Goal: Task Accomplishment & Management: Use online tool/utility

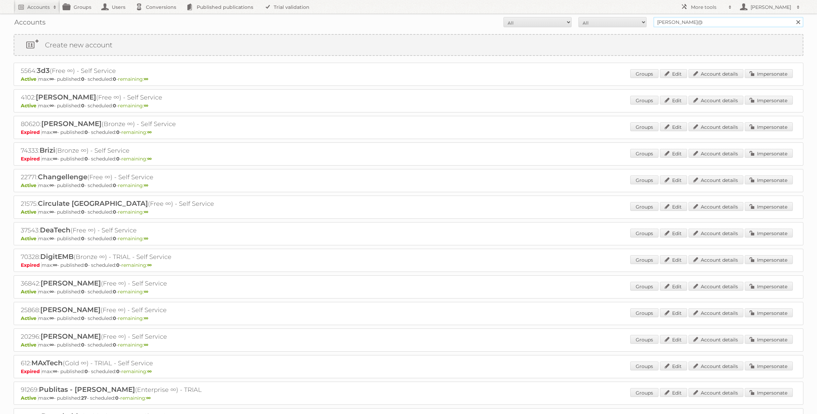
click at [680, 25] on input "dina@" at bounding box center [728, 22] width 150 height 10
type input "Action Service & Distributie B.V."
click at [793, 17] on input "Search" at bounding box center [798, 22] width 10 height 10
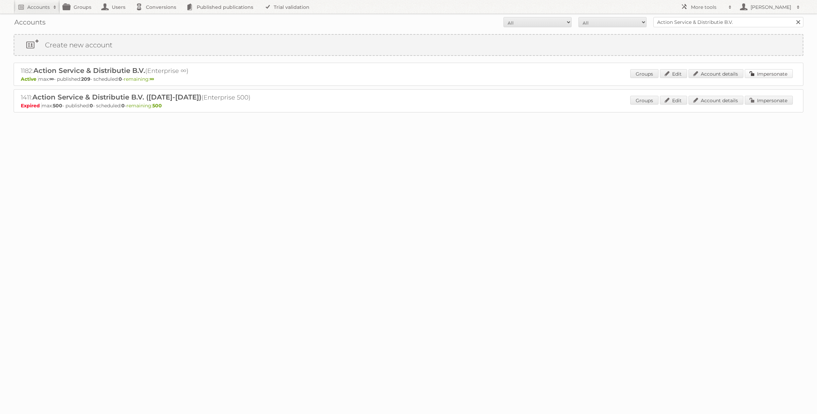
click at [761, 74] on link "Impersonate" at bounding box center [769, 73] width 48 height 9
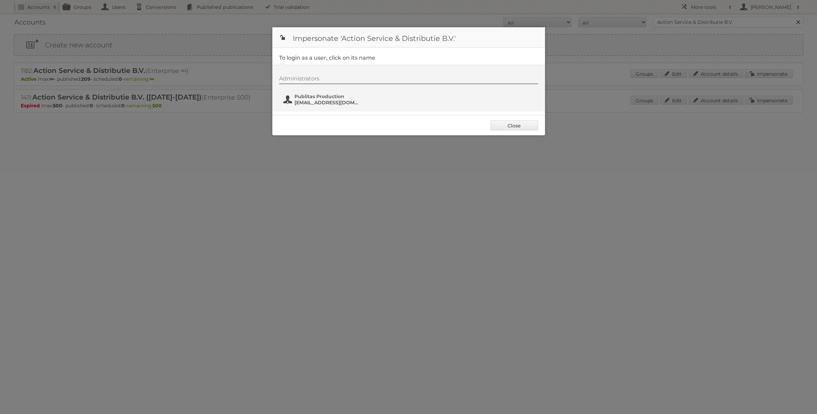
click at [307, 98] on span "Publitas Production" at bounding box center [328, 96] width 66 height 6
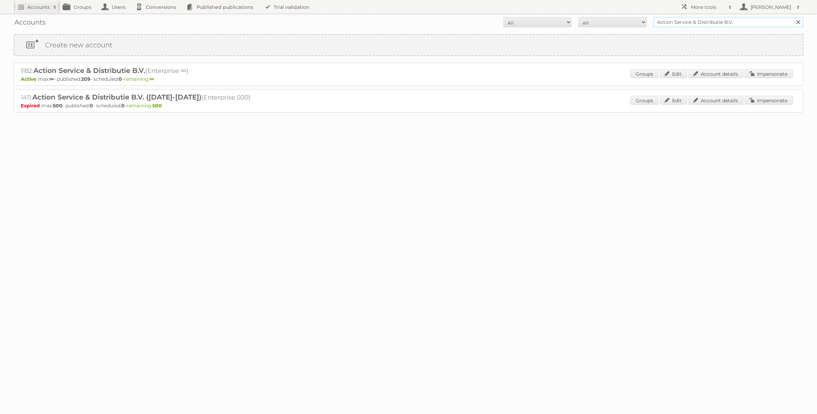
click at [689, 21] on input "Action Service & Distributie B.V." at bounding box center [728, 22] width 150 height 10
type input "dina@publitas"
click at [793, 17] on input "Search" at bounding box center [798, 22] width 10 height 10
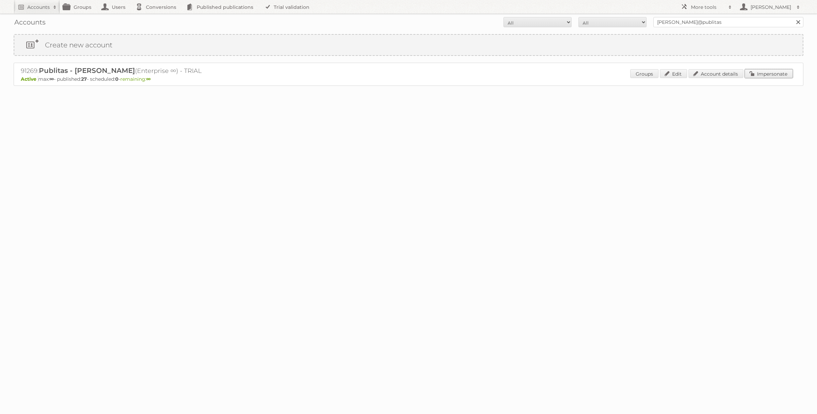
drag, startPoint x: 780, startPoint y: 70, endPoint x: 772, endPoint y: 71, distance: 8.5
click at [780, 70] on link "Impersonate" at bounding box center [769, 73] width 48 height 9
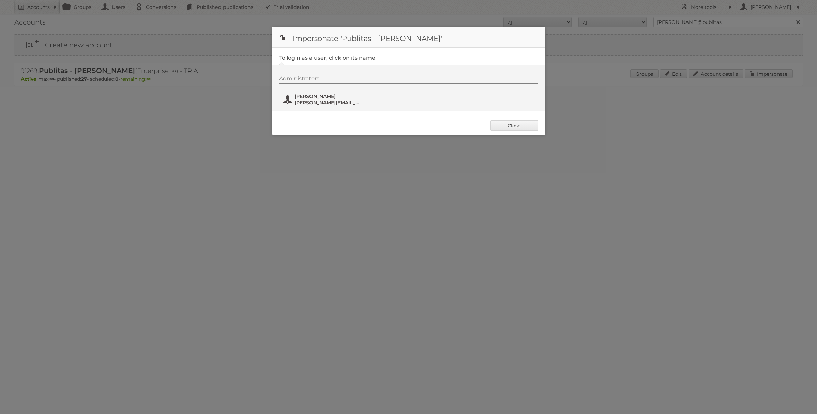
click at [326, 104] on span "dina@publitas.com" at bounding box center [328, 103] width 66 height 6
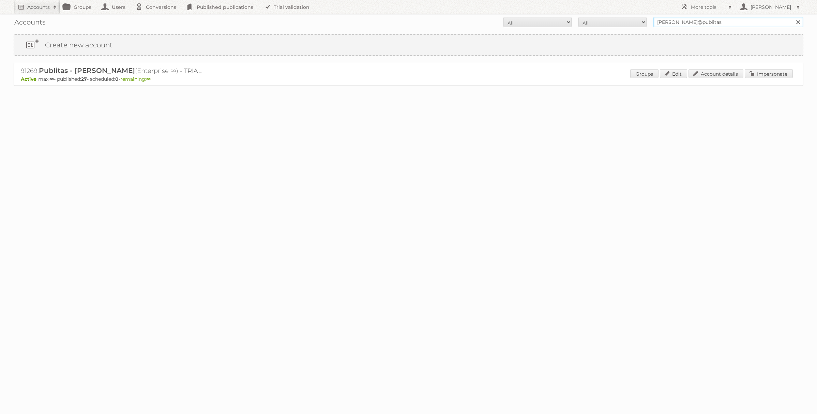
click at [680, 25] on input "dina@publitas" at bounding box center [728, 22] width 150 height 10
type input "Euronics"
click at [793, 17] on input "Search" at bounding box center [798, 22] width 10 height 10
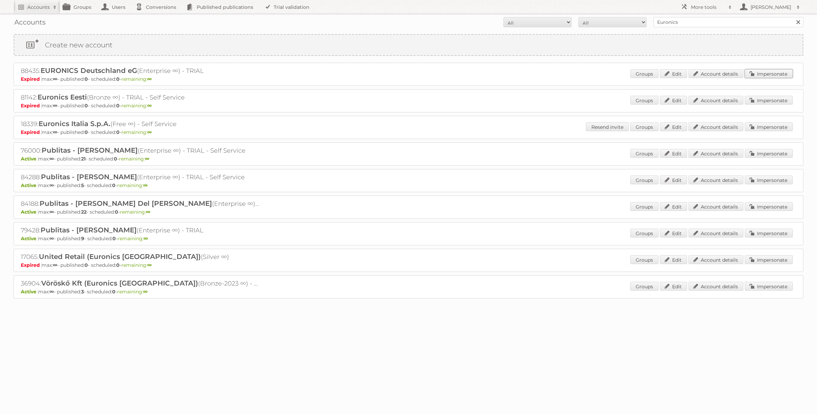
click at [771, 75] on link "Impersonate" at bounding box center [769, 73] width 48 height 9
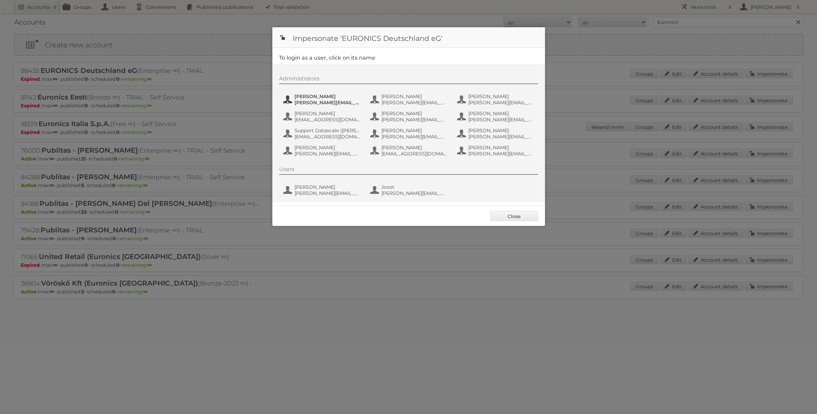
click at [349, 106] on button "[PERSON_NAME] [PERSON_NAME][EMAIL_ADDRESS][PERSON_NAME][DOMAIN_NAME]" at bounding box center [323, 100] width 80 height 14
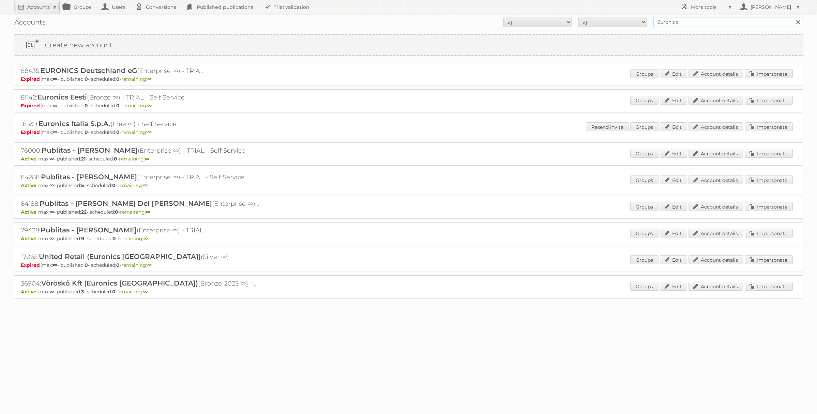
click at [666, 19] on input "Euronics" at bounding box center [728, 22] width 150 height 10
type input "[PERSON_NAME]@publitas"
click at [793, 17] on input "Search" at bounding box center [798, 22] width 10 height 10
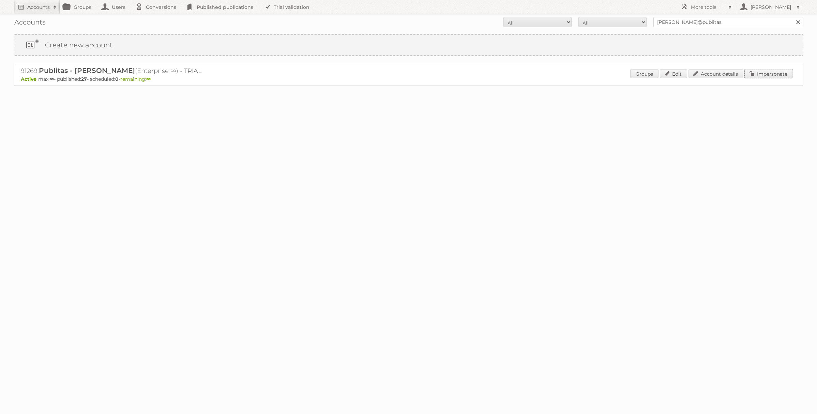
click at [758, 76] on link "Impersonate" at bounding box center [769, 73] width 48 height 9
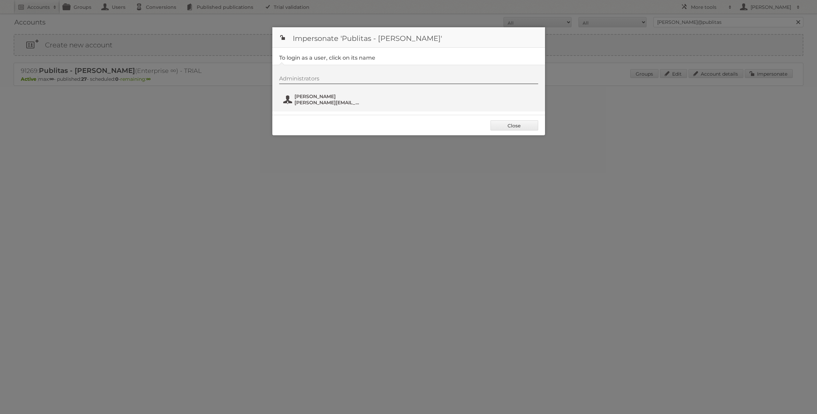
click at [317, 100] on span "dina@publitas.com" at bounding box center [328, 103] width 66 height 6
